Goal: Task Accomplishment & Management: Manage account settings

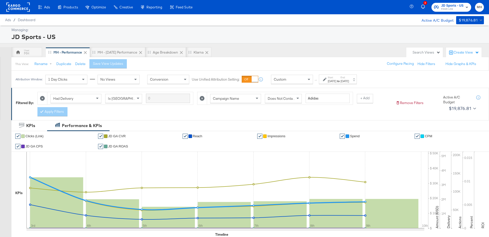
click at [459, 7] on span "Finish Line" at bounding box center [453, 9] width 22 height 4
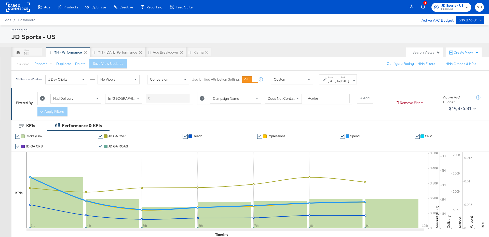
click at [346, 78] on div "Start: Aug 3rd 2025 to End: Aug 9th 2025" at bounding box center [338, 79] width 21 height 7
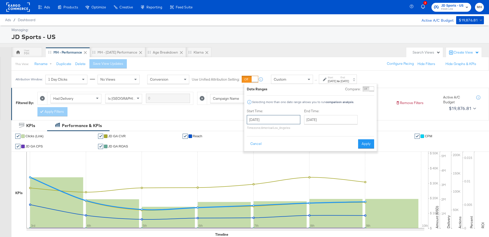
click at [282, 119] on input "August 3rd 2025" at bounding box center [274, 119] width 54 height 9
click at [252, 165] on td "17" at bounding box center [253, 166] width 9 height 7
type input "August 17th 2025"
click at [374, 146] on button "Apply" at bounding box center [369, 143] width 16 height 9
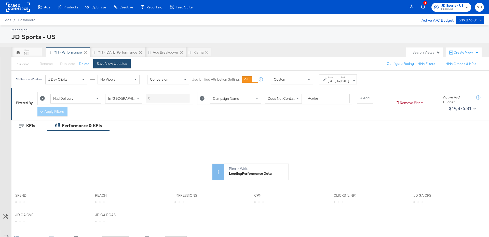
click at [101, 64] on div "Save View Updates" at bounding box center [112, 63] width 30 height 5
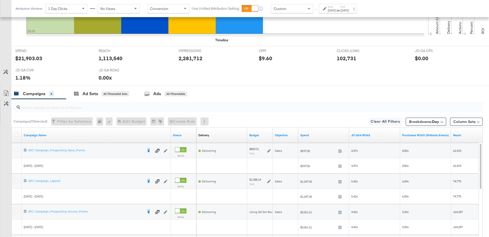
scroll to position [258, 0]
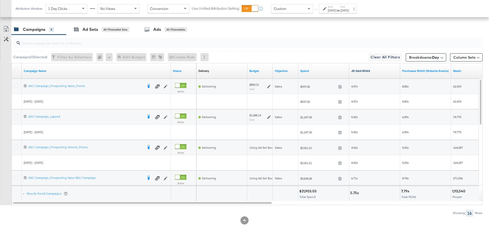
click at [377, 71] on link "JD GA4 ROAS" at bounding box center [375, 71] width 47 height 4
click at [17, 84] on icon at bounding box center [16, 86] width 4 height 4
click at [0, 0] on input "checkbox" at bounding box center [0, 0] width 0 height 0
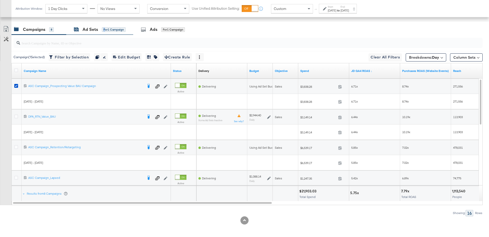
click at [104, 30] on div "for 1 Campaign" at bounding box center [114, 29] width 24 height 5
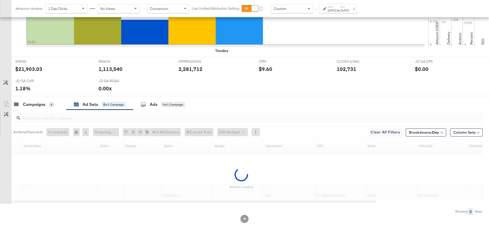
scroll to position [182, 0]
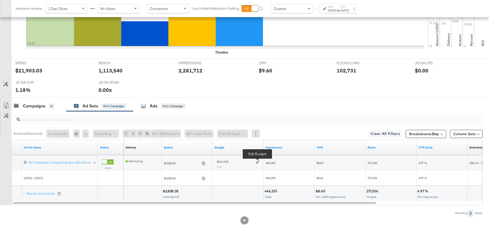
click at [258, 161] on icon at bounding box center [258, 162] width 4 height 4
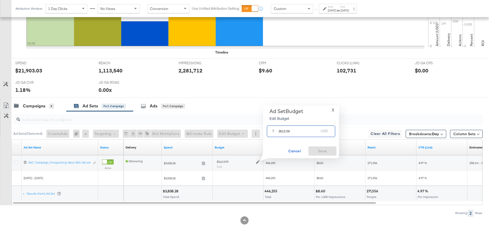
drag, startPoint x: 292, startPoint y: 132, endPoint x: 277, endPoint y: 132, distance: 15.0
click at [277, 132] on div "$ 3613.59 USD" at bounding box center [301, 130] width 68 height 11
type input "3"
type input "2900"
click at [317, 154] on button "Save" at bounding box center [323, 150] width 28 height 9
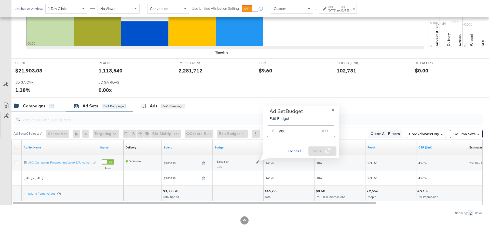
click at [38, 101] on div "Campaigns 8" at bounding box center [38, 105] width 55 height 11
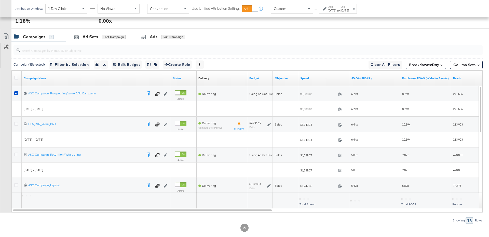
scroll to position [258, 0]
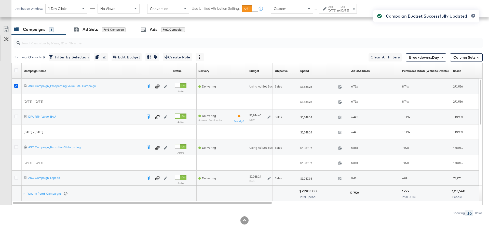
click at [16, 84] on icon at bounding box center [16, 86] width 4 height 4
click at [0, 0] on input "checkbox" at bounding box center [0, 0] width 0 height 0
click at [16, 116] on icon at bounding box center [16, 116] width 4 height 4
click at [0, 0] on input "checkbox" at bounding box center [0, 0] width 0 height 0
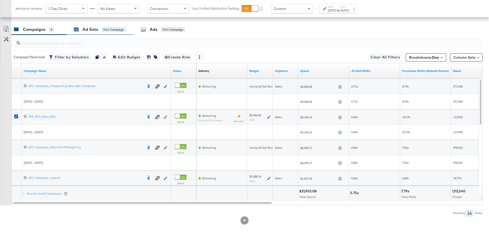
click at [105, 29] on div "for 1 Campaign" at bounding box center [114, 29] width 24 height 5
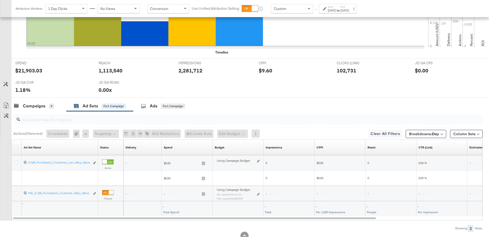
scroll to position [197, 0]
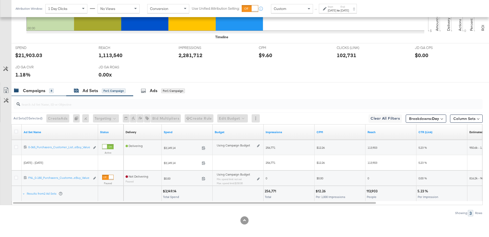
click at [40, 88] on div "Campaigns" at bounding box center [34, 91] width 22 height 6
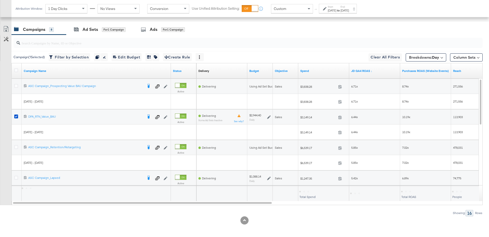
click at [269, 116] on icon at bounding box center [269, 117] width 4 height 4
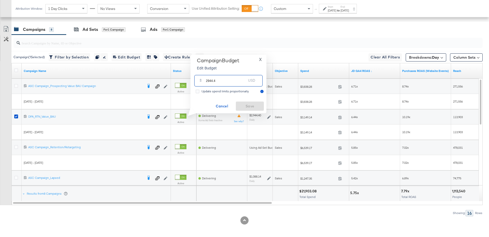
drag, startPoint x: 218, startPoint y: 82, endPoint x: 202, endPoint y: 80, distance: 16.3
click at [202, 80] on div "$ 2944.4 USD" at bounding box center [228, 80] width 68 height 11
type input "2700"
click at [255, 105] on span "Save" at bounding box center [250, 106] width 24 height 6
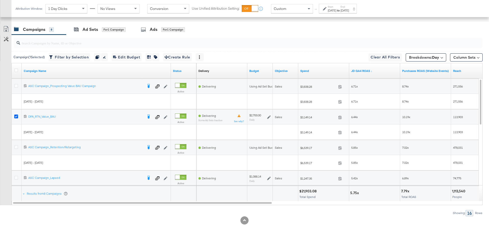
click at [16, 115] on icon at bounding box center [16, 116] width 4 height 4
click at [0, 0] on input "checkbox" at bounding box center [0, 0] width 0 height 0
click at [16, 145] on icon at bounding box center [16, 147] width 4 height 4
click at [0, 0] on input "checkbox" at bounding box center [0, 0] width 0 height 0
click at [96, 29] on div "Ad Sets" at bounding box center [91, 30] width 16 height 6
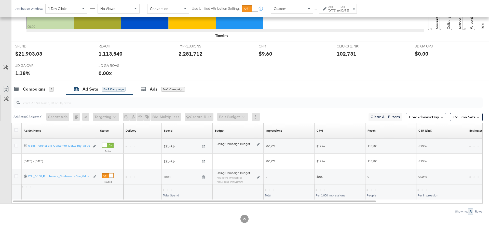
scroll to position [182, 0]
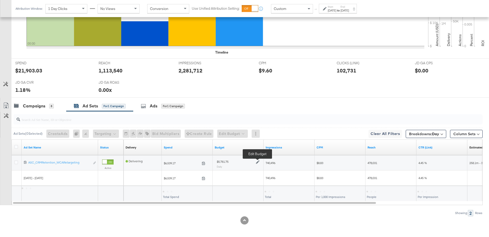
click at [257, 161] on icon at bounding box center [258, 162] width 4 height 4
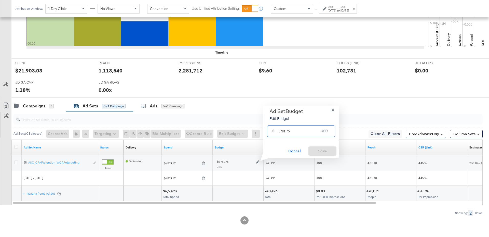
drag, startPoint x: 291, startPoint y: 132, endPoint x: 277, endPoint y: 132, distance: 13.5
click at [277, 132] on div "$ 5781.75 USD" at bounding box center [301, 130] width 68 height 11
type input "1"
type input "2"
type input "1"
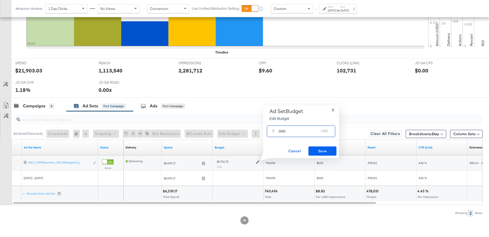
type input "2000"
click at [329, 147] on button "Save" at bounding box center [323, 150] width 28 height 9
click at [50, 107] on div "8" at bounding box center [51, 106] width 5 height 5
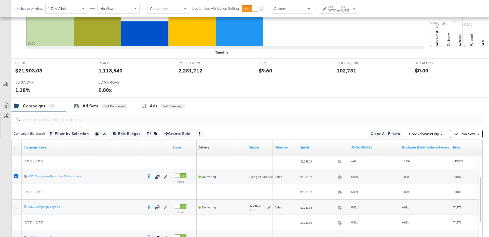
click at [16, 175] on icon at bounding box center [16, 176] width 4 height 4
click at [0, 0] on input "checkbox" at bounding box center [0, 0] width 0 height 0
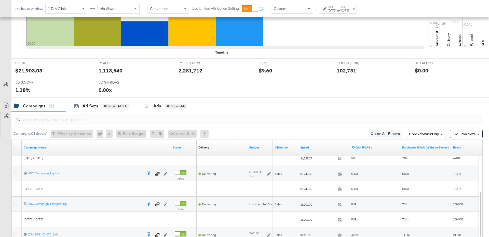
click at [270, 172] on icon at bounding box center [269, 174] width 4 height 4
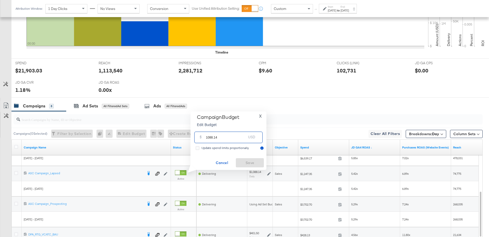
drag, startPoint x: 223, startPoint y: 137, endPoint x: 197, endPoint y: 138, distance: 25.2
click at [197, 138] on div "$ 1088.14 USD" at bounding box center [228, 137] width 68 height 11
type input "1000"
click at [249, 160] on span "Save" at bounding box center [250, 163] width 24 height 6
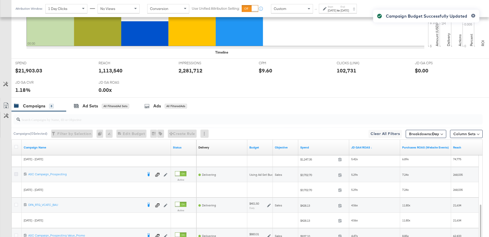
click at [16, 173] on icon at bounding box center [16, 174] width 4 height 4
click at [0, 0] on input "checkbox" at bounding box center [0, 0] width 0 height 0
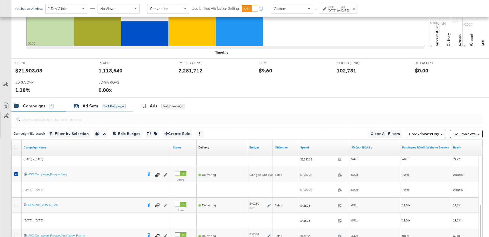
click at [90, 104] on div "Ad Sets" at bounding box center [91, 106] width 16 height 6
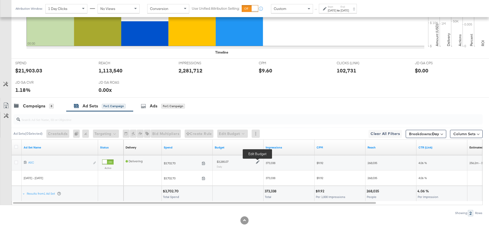
click at [257, 161] on icon at bounding box center [258, 162] width 4 height 4
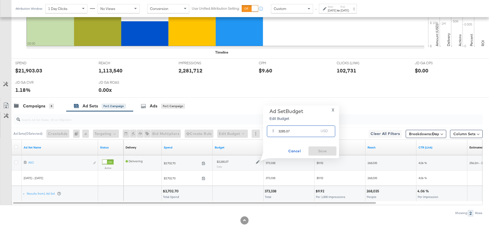
drag, startPoint x: 291, startPoint y: 132, endPoint x: 277, endPoint y: 134, distance: 14.3
click at [277, 134] on div "$ 3285.07 USD" at bounding box center [301, 130] width 68 height 11
type input "2000"
click at [319, 149] on span "Save" at bounding box center [323, 151] width 24 height 6
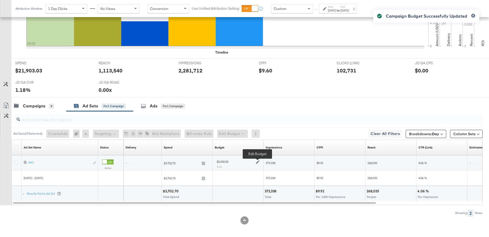
click at [257, 161] on icon at bounding box center [258, 162] width 4 height 4
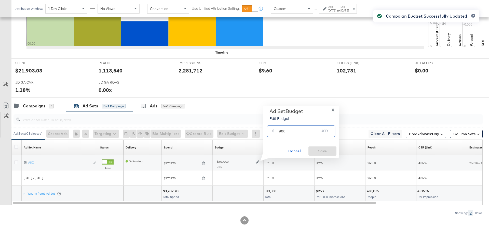
drag, startPoint x: 288, startPoint y: 132, endPoint x: 275, endPoint y: 132, distance: 12.7
click at [275, 132] on div "$ 2000 USD" at bounding box center [301, 130] width 68 height 11
type input "2"
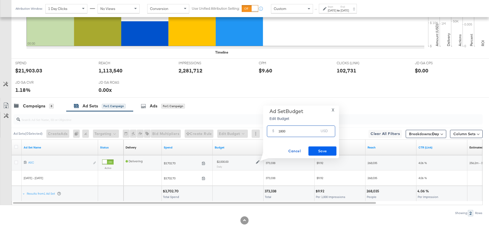
type input "1800"
click at [311, 149] on span "Save" at bounding box center [323, 151] width 24 height 6
click at [35, 105] on div "Campaigns" at bounding box center [34, 106] width 22 height 6
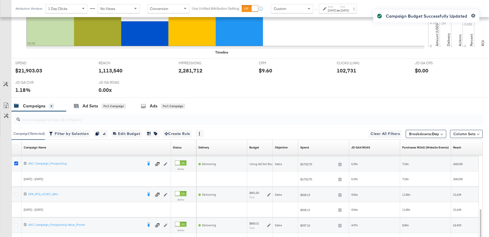
click at [16, 162] on icon at bounding box center [16, 163] width 4 height 4
click at [0, 0] on input "checkbox" at bounding box center [0, 0] width 0 height 0
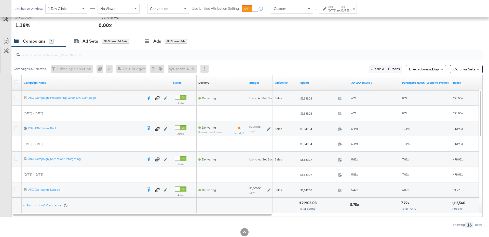
scroll to position [258, 0]
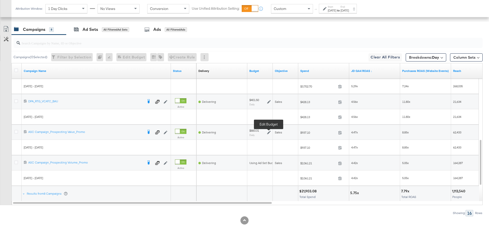
click at [269, 131] on icon at bounding box center [269, 133] width 4 height 4
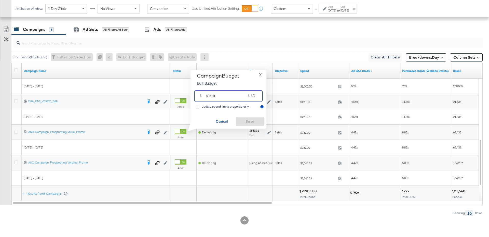
drag, startPoint x: 219, startPoint y: 95, endPoint x: 202, endPoint y: 96, distance: 17.1
click at [202, 96] on div "$ 883.31 USD" at bounding box center [228, 95] width 68 height 11
type input "500"
click at [249, 122] on span "Save" at bounding box center [250, 121] width 24 height 6
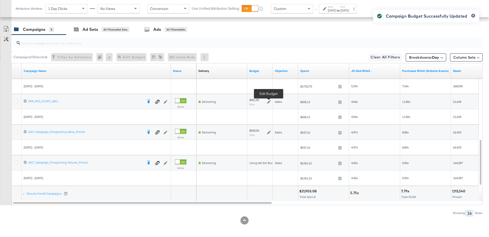
click at [269, 100] on icon at bounding box center [269, 102] width 4 height 4
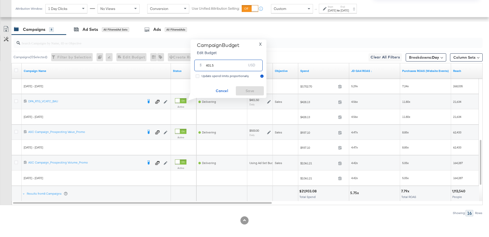
drag, startPoint x: 218, startPoint y: 65, endPoint x: 201, endPoint y: 67, distance: 17.7
click at [201, 67] on div "$ 401.5 USD" at bounding box center [228, 65] width 68 height 11
type input "300"
click at [243, 89] on span "Save" at bounding box center [250, 91] width 24 height 6
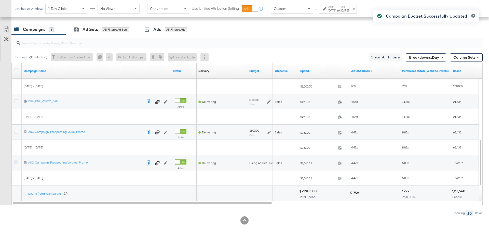
click at [15, 161] on icon at bounding box center [16, 162] width 4 height 4
click at [0, 0] on input "checkbox" at bounding box center [0, 0] width 0 height 0
click at [99, 24] on div "Ad Sets for 1 Campaign" at bounding box center [99, 29] width 67 height 11
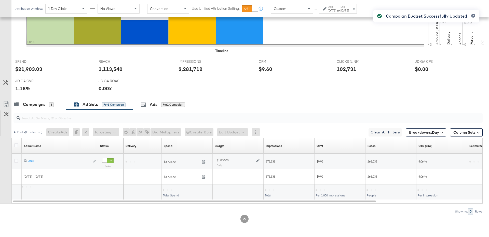
scroll to position [182, 0]
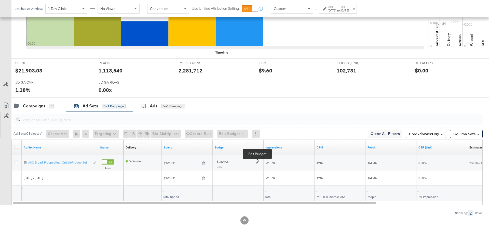
click at [257, 161] on icon at bounding box center [258, 162] width 4 height 4
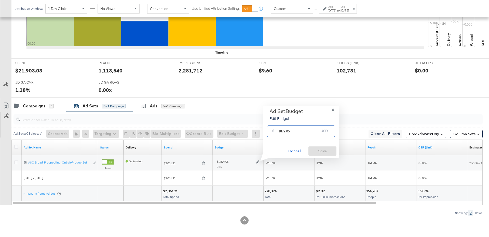
drag, startPoint x: 294, startPoint y: 133, endPoint x: 276, endPoint y: 132, distance: 17.6
click at [276, 132] on div "$ 1879.05 USD" at bounding box center [301, 130] width 68 height 11
type input "1400"
click at [332, 154] on button "Save" at bounding box center [323, 150] width 28 height 9
click at [40, 105] on div "Campaigns" at bounding box center [34, 106] width 22 height 6
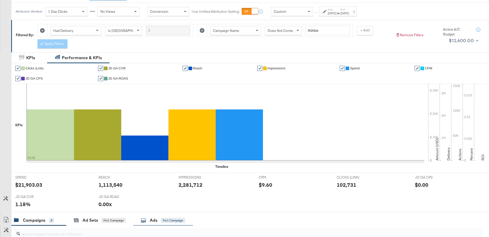
scroll to position [0, 0]
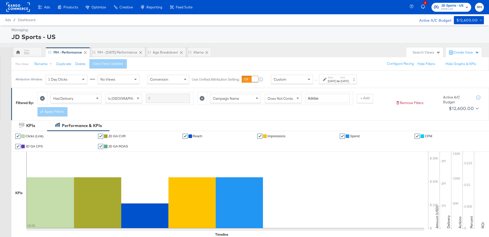
click at [462, 7] on span "JD Sports - US" at bounding box center [453, 5] width 22 height 5
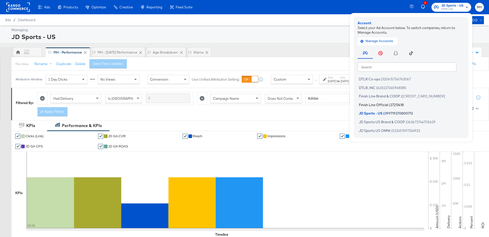
click at [381, 105] on span "Finish Line Official" at bounding box center [373, 104] width 29 height 4
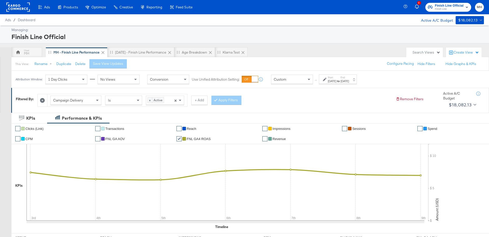
click at [349, 81] on div "[DATE]" at bounding box center [345, 81] width 8 height 4
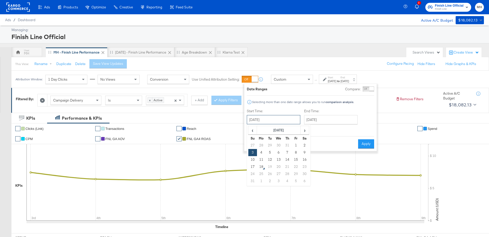
click at [271, 118] on input "August 3rd 2025" at bounding box center [274, 119] width 54 height 9
click at [254, 165] on td "17" at bounding box center [253, 166] width 9 height 7
type input "August 17th 2025"
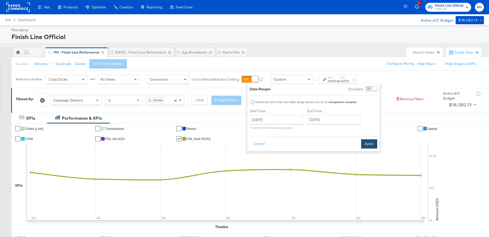
click at [361, 144] on button "Apply" at bounding box center [369, 143] width 16 height 9
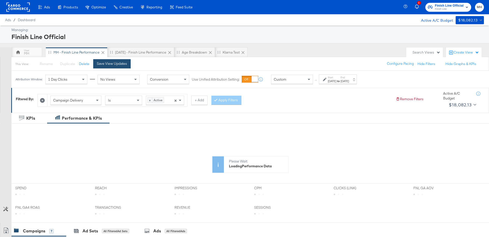
click at [105, 66] on button "Save View Updates" at bounding box center [111, 63] width 37 height 9
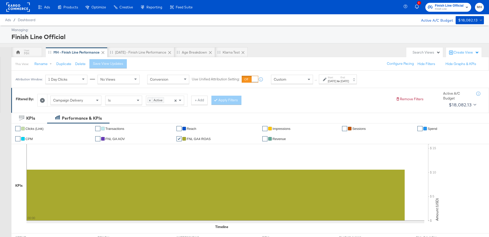
click at [441, 9] on span "Finish Line" at bounding box center [449, 9] width 29 height 4
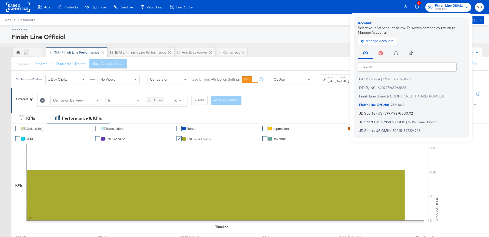
click at [384, 113] on span "|" at bounding box center [384, 113] width 1 height 4
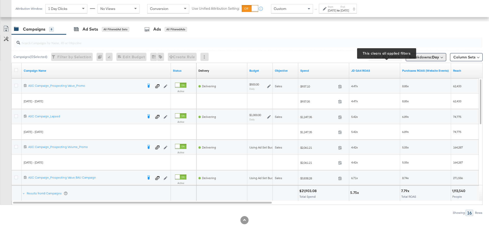
scroll to position [258, 0]
click at [349, 12] on div "[DATE]" at bounding box center [345, 10] width 8 height 4
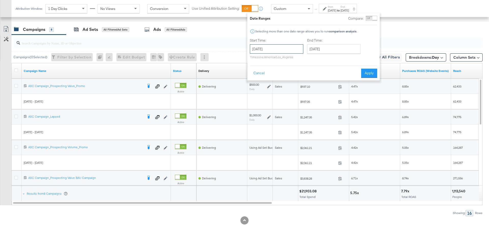
click at [286, 50] on input "August 17th 2025" at bounding box center [277, 48] width 54 height 9
click at [254, 89] on td "10" at bounding box center [256, 88] width 9 height 7
type input "August 10th 2025"
click at [349, 47] on input "August 17th 2025" at bounding box center [334, 48] width 54 height 9
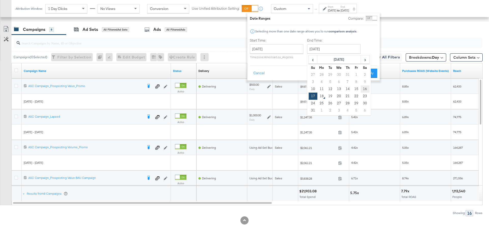
click at [366, 89] on td "16" at bounding box center [365, 88] width 9 height 7
type input "August 16th 2025"
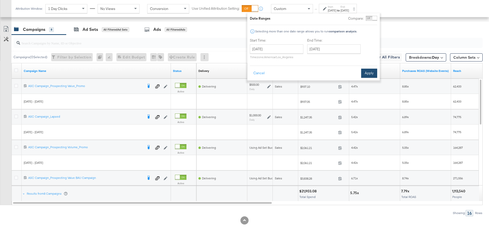
click at [369, 73] on button "Apply" at bounding box center [369, 73] width 16 height 9
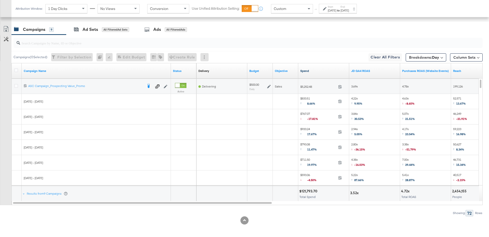
click at [311, 69] on link "Spend" at bounding box center [324, 71] width 47 height 4
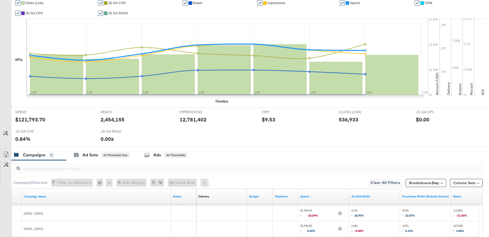
scroll to position [0, 0]
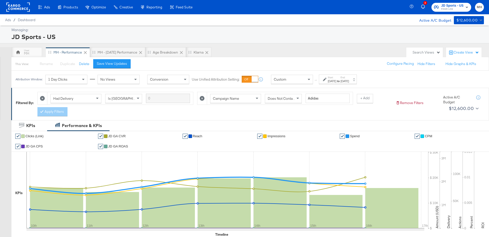
click at [463, 8] on span "Finish Line" at bounding box center [453, 9] width 22 height 4
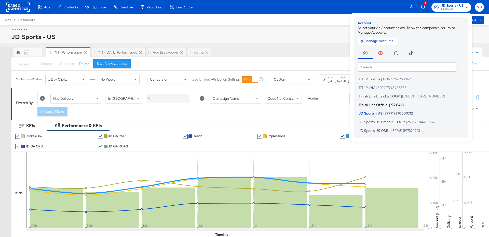
click at [387, 103] on span "Finish Line Official" at bounding box center [373, 104] width 29 height 4
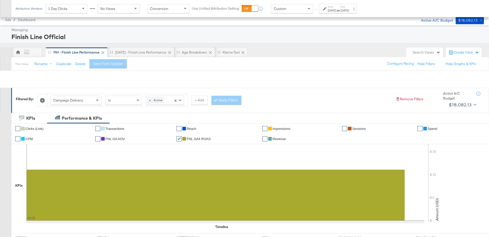
scroll to position [251, 0]
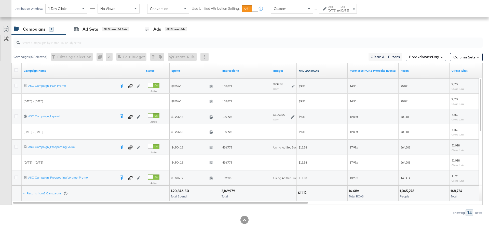
click at [321, 69] on link "FNL GA4 ROAS" at bounding box center [322, 71] width 47 height 4
click at [292, 85] on icon at bounding box center [293, 86] width 4 height 4
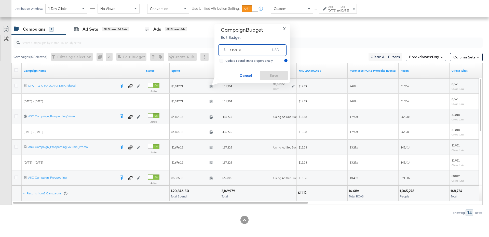
drag, startPoint x: 243, startPoint y: 52, endPoint x: 228, endPoint y: 49, distance: 15.3
click at [228, 49] on div "$ 1153.56 USD" at bounding box center [252, 49] width 68 height 11
type input "2000"
click at [267, 73] on span "Save" at bounding box center [274, 75] width 24 height 6
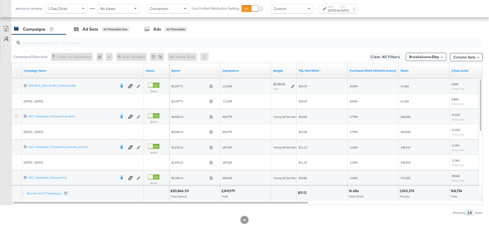
click at [16, 115] on icon at bounding box center [16, 116] width 4 height 4
click at [0, 0] on input "checkbox" at bounding box center [0, 0] width 0 height 0
click at [88, 28] on div "Ad Sets" at bounding box center [91, 29] width 16 height 6
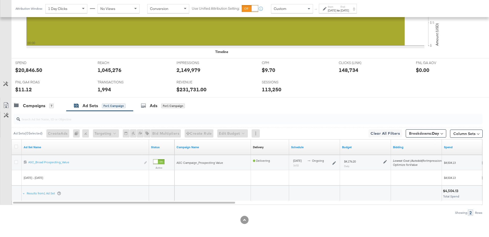
click at [386, 160] on icon at bounding box center [386, 162] width 4 height 4
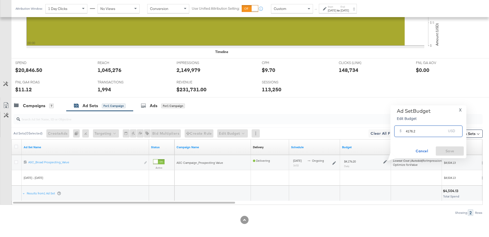
drag, startPoint x: 416, startPoint y: 131, endPoint x: 402, endPoint y: 131, distance: 14.0
click at [402, 131] on div "$ 4176.2 USD" at bounding box center [429, 130] width 68 height 11
type input "3000"
click at [451, 152] on span "Save" at bounding box center [450, 151] width 24 height 6
click at [40, 107] on div "Campaigns" at bounding box center [34, 106] width 22 height 6
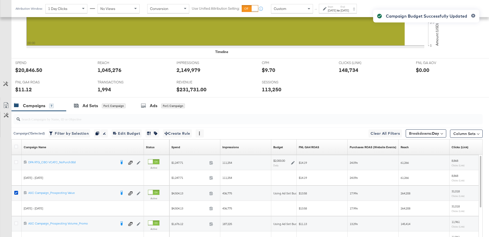
scroll to position [251, 0]
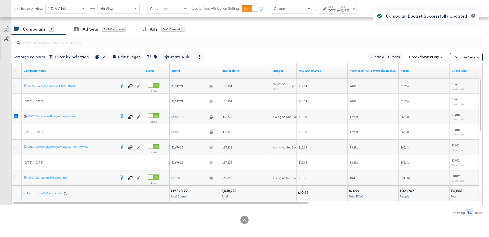
click at [17, 115] on icon at bounding box center [16, 116] width 4 height 4
click at [0, 0] on input "checkbox" at bounding box center [0, 0] width 0 height 0
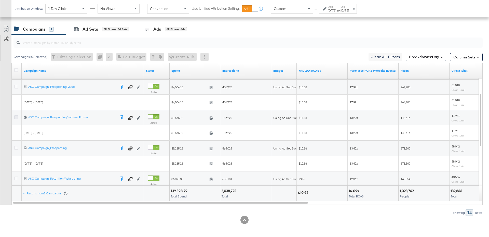
click at [14, 117] on icon at bounding box center [16, 117] width 4 height 4
click at [0, 0] on input "checkbox" at bounding box center [0, 0] width 0 height 0
click at [101, 29] on div "Ad Sets for 1 Campaign" at bounding box center [100, 29] width 52 height 6
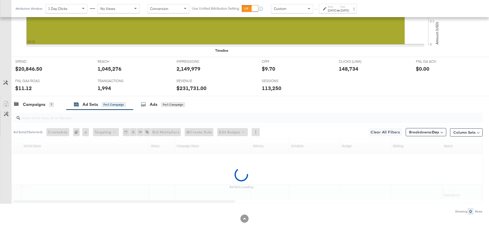
scroll to position [175, 0]
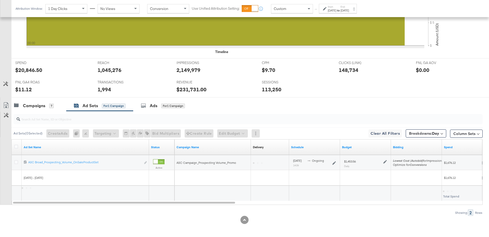
click at [385, 160] on icon at bounding box center [386, 162] width 4 height 4
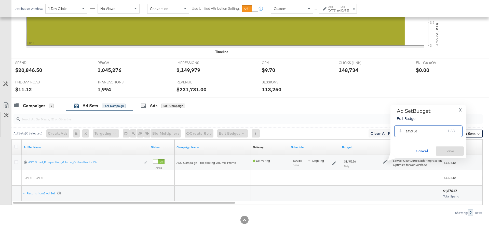
drag, startPoint x: 422, startPoint y: 131, endPoint x: 404, endPoint y: 131, distance: 18.1
click at [404, 131] on div "$ 1453.56 USD" at bounding box center [429, 130] width 68 height 11
type input "2000"
click at [451, 151] on span "Save" at bounding box center [450, 151] width 24 height 6
click at [44, 103] on div "Campaigns" at bounding box center [34, 106] width 22 height 6
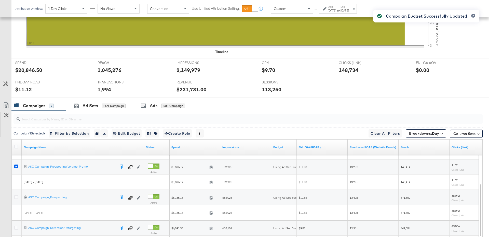
click at [15, 167] on icon at bounding box center [16, 166] width 4 height 4
click at [0, 0] on input "checkbox" at bounding box center [0, 0] width 0 height 0
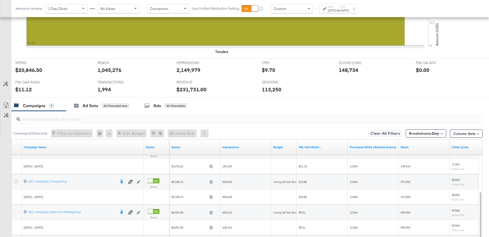
click at [15, 179] on icon at bounding box center [16, 181] width 4 height 4
click at [0, 0] on input "checkbox" at bounding box center [0, 0] width 0 height 0
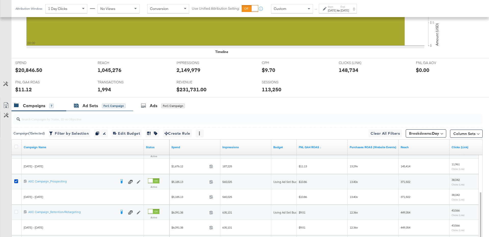
click at [94, 104] on div "Ad Sets" at bounding box center [91, 106] width 16 height 6
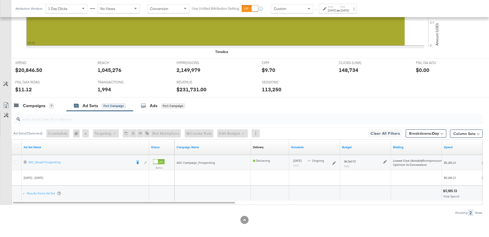
click at [386, 160] on icon at bounding box center [386, 162] width 4 height 4
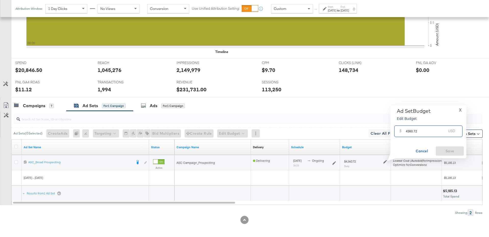
drag, startPoint x: 420, startPoint y: 131, endPoint x: 403, endPoint y: 131, distance: 17.1
click at [403, 131] on div "$ 4360.72 USD" at bounding box center [429, 130] width 68 height 11
type input "3000"
click at [444, 151] on span "Save" at bounding box center [450, 151] width 24 height 6
click at [42, 105] on div "Campaigns" at bounding box center [34, 106] width 22 height 6
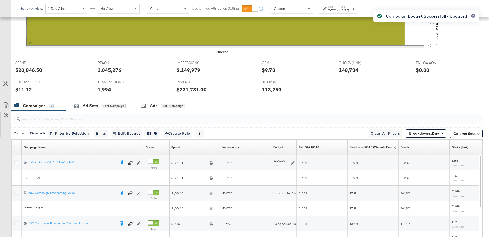
scroll to position [251, 0]
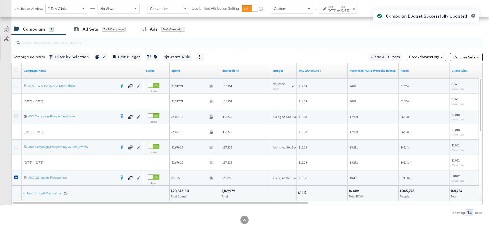
click at [17, 114] on icon at bounding box center [16, 116] width 4 height 4
click at [0, 0] on input "checkbox" at bounding box center [0, 0] width 0 height 0
click at [114, 24] on div "Ad Sets for 2 Campaigns" at bounding box center [100, 29] width 69 height 11
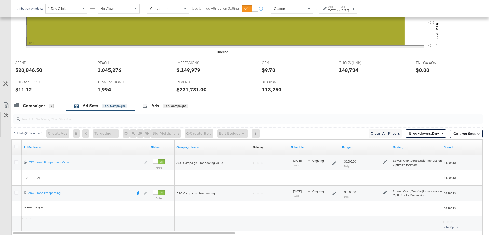
scroll to position [205, 0]
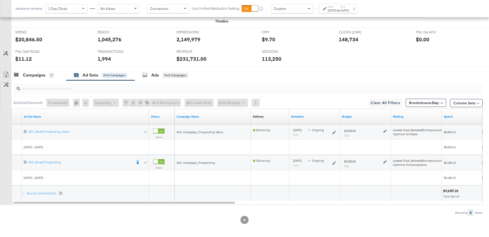
click at [384, 160] on icon at bounding box center [386, 162] width 4 height 4
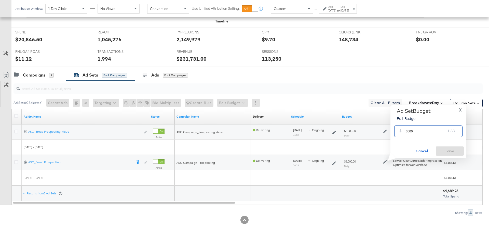
drag, startPoint x: 417, startPoint y: 131, endPoint x: 401, endPoint y: 131, distance: 15.8
click at [400, 131] on div "$ 3000 USD" at bounding box center [429, 130] width 68 height 11
type input "2500"
click at [456, 149] on span "Save" at bounding box center [450, 151] width 24 height 6
click at [41, 72] on div "Campaigns" at bounding box center [34, 75] width 22 height 6
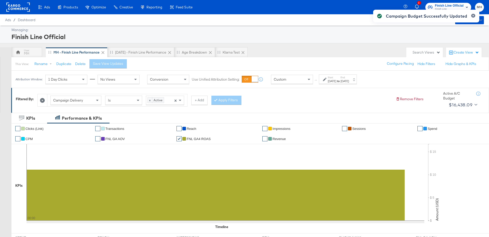
scroll to position [251, 0]
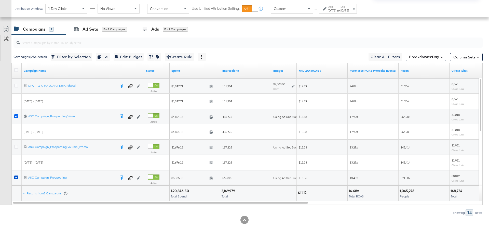
click at [15, 115] on icon at bounding box center [16, 116] width 4 height 4
click at [0, 0] on input "checkbox" at bounding box center [0, 0] width 0 height 0
click at [15, 176] on icon at bounding box center [16, 177] width 4 height 4
click at [0, 0] on input "checkbox" at bounding box center [0, 0] width 0 height 0
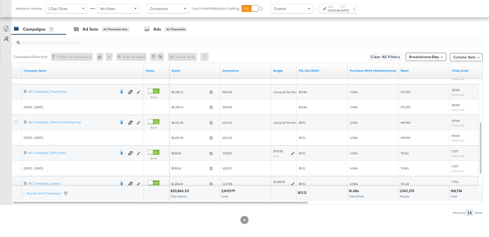
click at [16, 121] on icon at bounding box center [16, 122] width 4 height 4
click at [0, 0] on input "checkbox" at bounding box center [0, 0] width 0 height 0
click at [110, 31] on div "Ad Sets for 1 Campaign" at bounding box center [99, 29] width 67 height 11
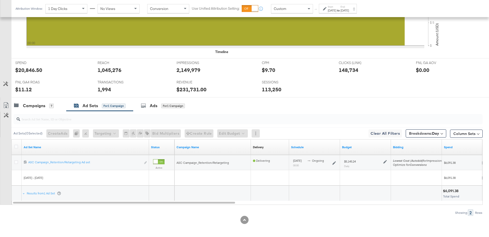
click at [385, 160] on icon at bounding box center [386, 162] width 4 height 4
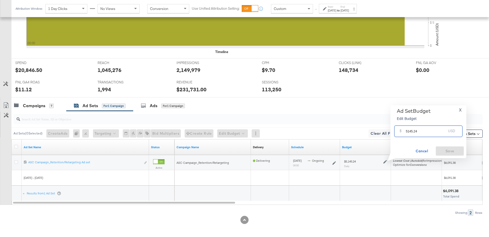
drag, startPoint x: 420, startPoint y: 133, endPoint x: 404, endPoint y: 132, distance: 15.6
click at [404, 132] on div "$ 5145.24 USD" at bounding box center [429, 130] width 68 height 11
type input "2000"
click at [447, 151] on span "Save" at bounding box center [450, 151] width 24 height 6
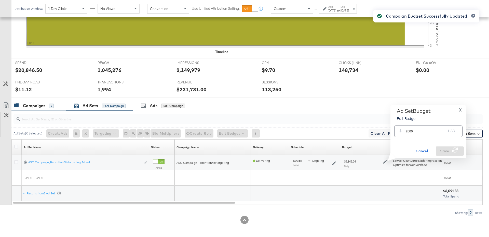
click at [37, 105] on div "Campaigns" at bounding box center [34, 106] width 22 height 6
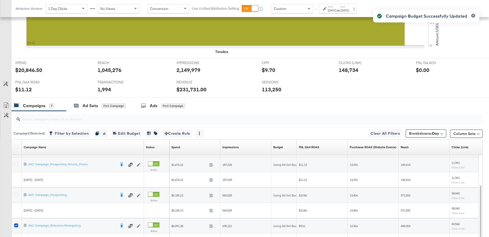
scroll to position [181, 0]
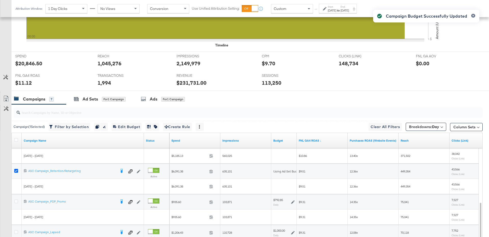
click at [16, 170] on icon at bounding box center [16, 171] width 4 height 4
click at [0, 0] on input "checkbox" at bounding box center [0, 0] width 0 height 0
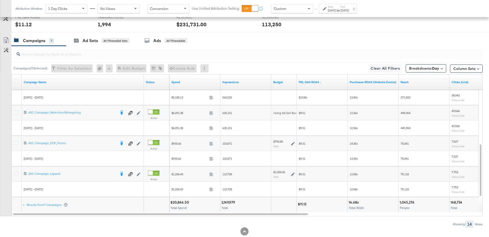
scroll to position [251, 0]
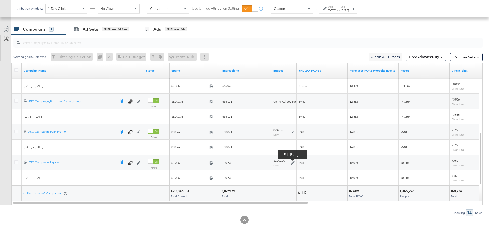
click at [293, 161] on icon at bounding box center [293, 163] width 4 height 4
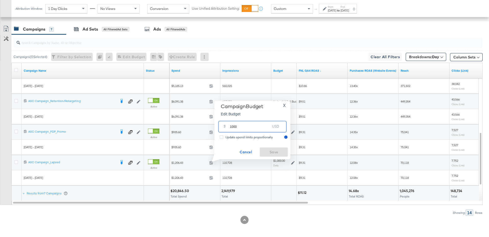
drag, startPoint x: 238, startPoint y: 128, endPoint x: 228, endPoint y: 128, distance: 10.7
click at [228, 128] on div "$ 1000 USD" at bounding box center [252, 126] width 68 height 11
type input "900"
click at [272, 152] on span "Save" at bounding box center [274, 152] width 24 height 6
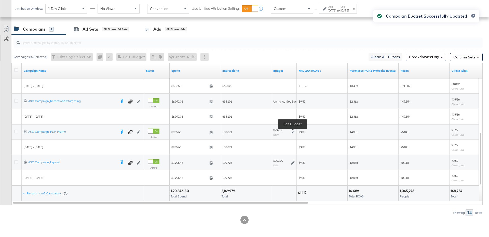
click at [293, 131] on icon at bounding box center [293, 132] width 4 height 4
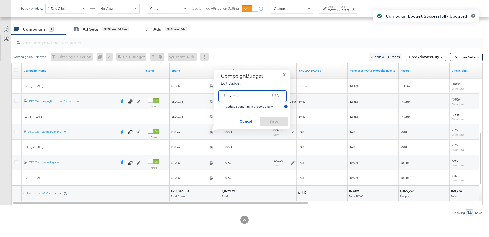
drag, startPoint x: 245, startPoint y: 97, endPoint x: 228, endPoint y: 97, distance: 17.1
click at [228, 97] on div "$ 792.85 USD" at bounding box center [252, 95] width 68 height 11
type input "500"
click at [271, 124] on span "Save" at bounding box center [274, 121] width 24 height 6
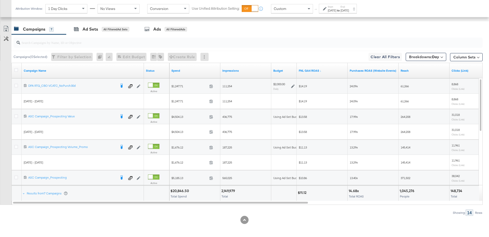
scroll to position [220, 0]
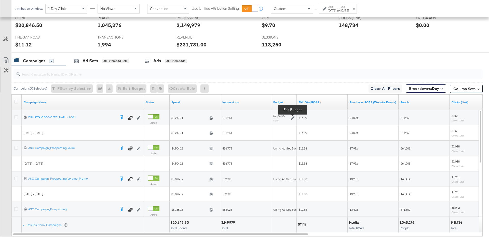
click at [293, 118] on icon at bounding box center [293, 118] width 4 height 4
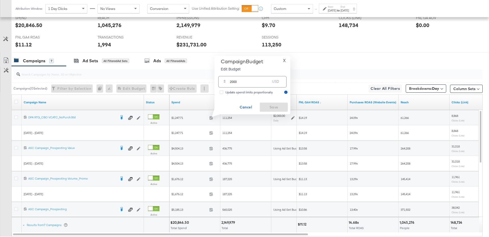
click at [285, 61] on span "X" at bounding box center [284, 60] width 3 height 7
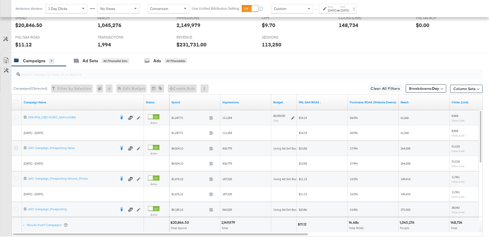
click at [16, 147] on icon at bounding box center [16, 148] width 4 height 4
click at [0, 0] on input "checkbox" at bounding box center [0, 0] width 0 height 0
click at [113, 56] on div "Ad Sets for 1 Campaign" at bounding box center [99, 60] width 67 height 11
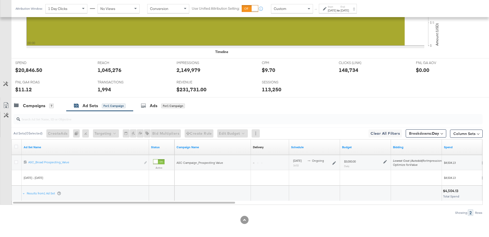
click at [385, 160] on icon at bounding box center [386, 162] width 4 height 4
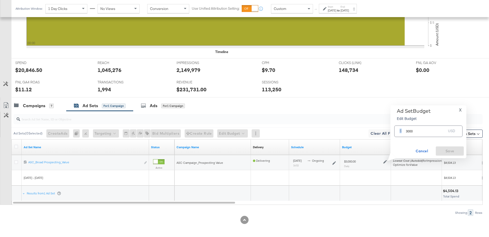
drag, startPoint x: 418, startPoint y: 135, endPoint x: 403, endPoint y: 134, distance: 14.8
click at [403, 134] on div "$ 3000 USD" at bounding box center [429, 130] width 68 height 11
drag, startPoint x: 415, startPoint y: 133, endPoint x: 403, endPoint y: 133, distance: 11.7
click at [403, 133] on div "$ 3000 USD" at bounding box center [429, 130] width 68 height 11
type input "5000"
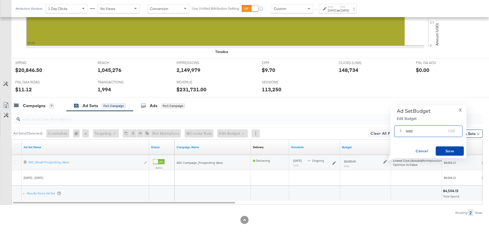
click at [454, 150] on span "Save" at bounding box center [450, 151] width 24 height 6
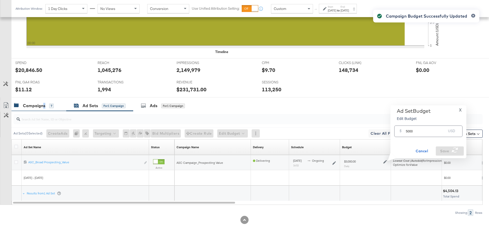
click at [43, 107] on div "Campaigns 7" at bounding box center [38, 105] width 55 height 11
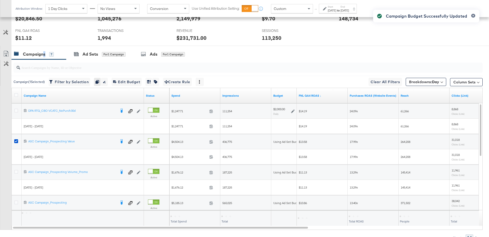
scroll to position [227, 0]
click at [15, 140] on icon at bounding box center [16, 141] width 4 height 4
click at [0, 0] on input "checkbox" at bounding box center [0, 0] width 0 height 0
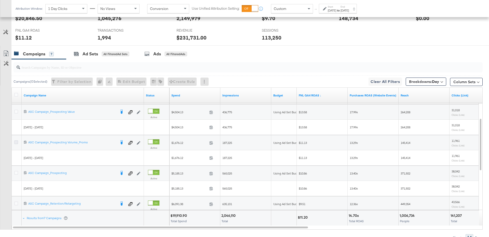
click at [16, 140] on icon at bounding box center [16, 142] width 4 height 4
click at [0, 0] on input "checkbox" at bounding box center [0, 0] width 0 height 0
click at [99, 53] on div "Ad Sets for 1 Campaign" at bounding box center [100, 54] width 52 height 6
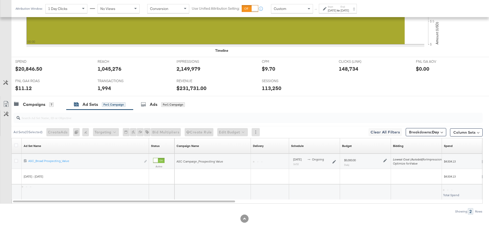
scroll to position [175, 0]
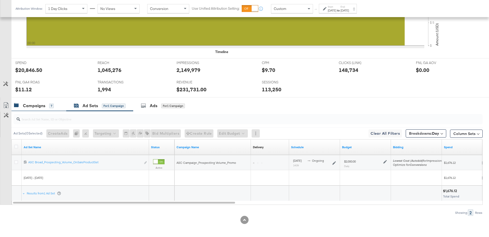
click at [36, 107] on div "Campaigns" at bounding box center [34, 106] width 22 height 6
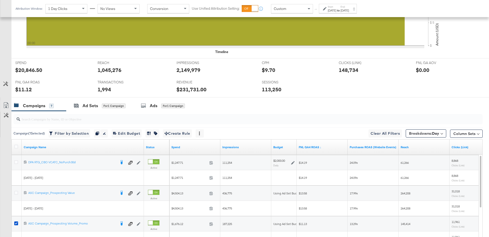
scroll to position [227, 0]
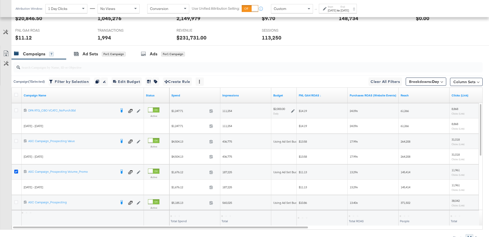
click at [15, 170] on icon at bounding box center [16, 172] width 4 height 4
click at [0, 0] on input "checkbox" at bounding box center [0, 0] width 0 height 0
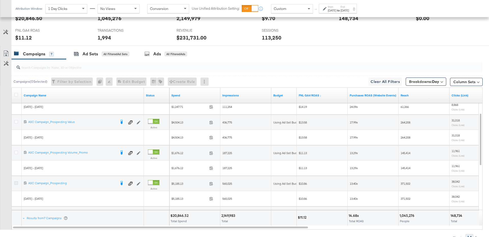
click at [17, 181] on icon at bounding box center [16, 183] width 4 height 4
click at [0, 0] on input "checkbox" at bounding box center [0, 0] width 0 height 0
click at [105, 56] on div "Ad Sets for 1 Campaign" at bounding box center [99, 53] width 67 height 11
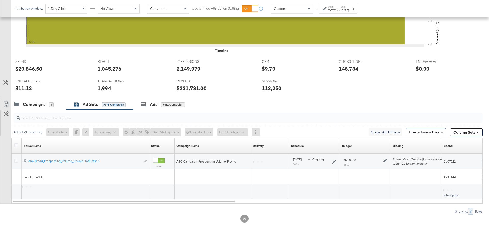
scroll to position [175, 0]
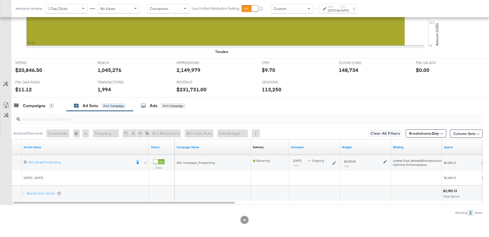
click at [386, 161] on icon at bounding box center [386, 162] width 4 height 4
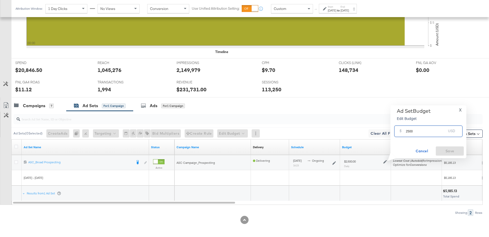
drag, startPoint x: 418, startPoint y: 132, endPoint x: 402, endPoint y: 131, distance: 16.1
click at [402, 131] on div "$ 2500 USD" at bounding box center [429, 130] width 68 height 11
type input "3000"
click at [451, 149] on span "Save" at bounding box center [450, 151] width 24 height 6
